Goal: Check status

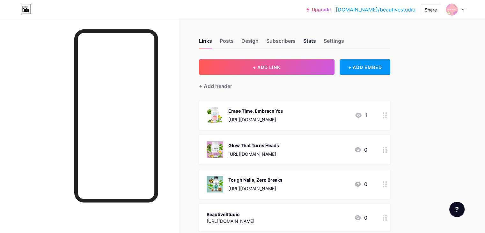
click at [316, 44] on div "Stats" at bounding box center [309, 42] width 13 height 11
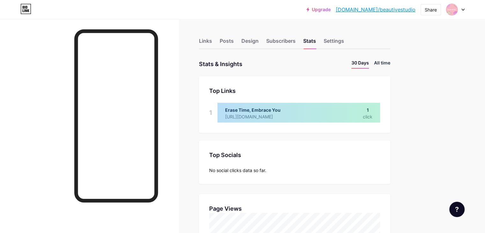
click at [390, 62] on li "All time" at bounding box center [382, 63] width 16 height 9
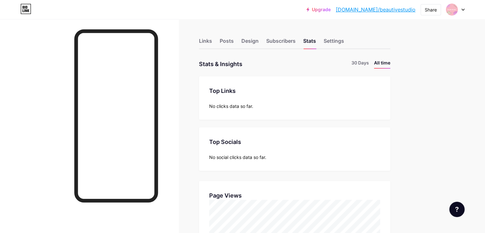
click at [297, 98] on div "Top Links Links No clicks data so far." at bounding box center [294, 97] width 191 height 43
click at [298, 98] on div "Top Links Links No clicks data so far." at bounding box center [294, 97] width 191 height 43
click at [328, 107] on div "No clicks data so far." at bounding box center [294, 106] width 171 height 7
click at [369, 65] on li "30 Days" at bounding box center [360, 63] width 18 height 9
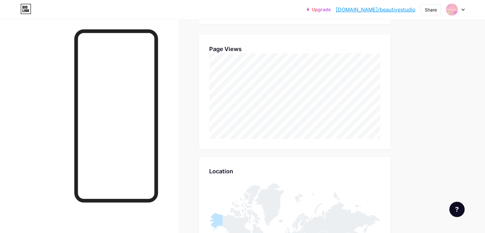
scroll to position [255, 0]
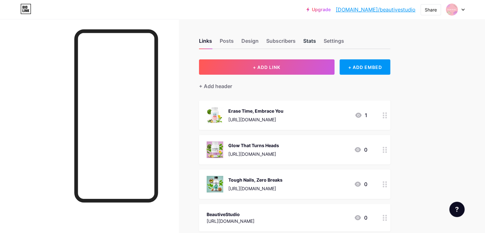
click at [316, 41] on div "Stats" at bounding box center [309, 42] width 13 height 11
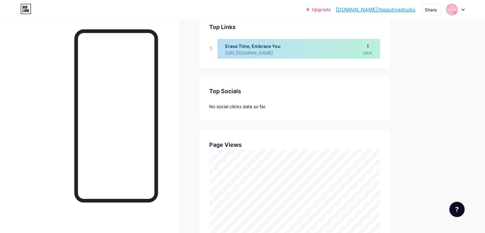
scroll to position [159, 0]
